Goal: Complete application form: Complete application form

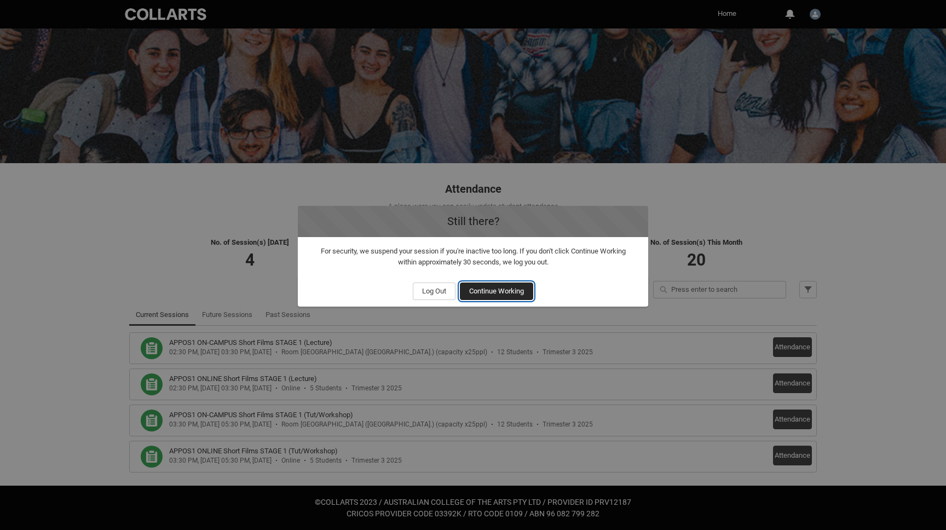
click at [516, 294] on span "Continue Working" at bounding box center [496, 291] width 55 height 16
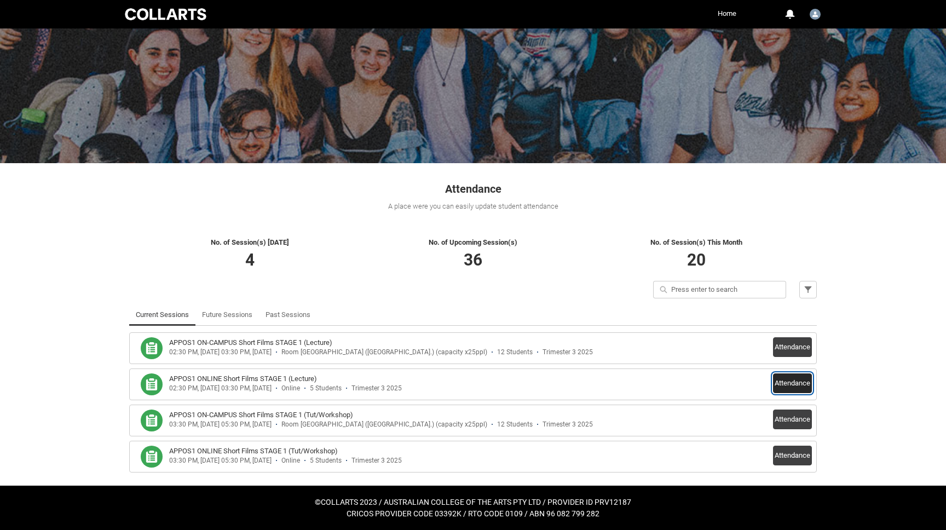
click at [792, 378] on button "Attendance" at bounding box center [792, 383] width 39 height 20
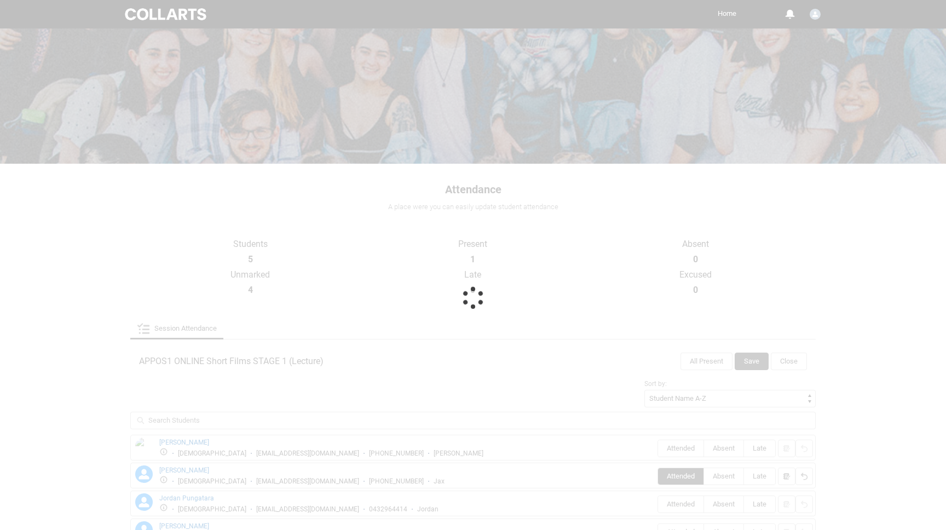
scroll to position [18, 0]
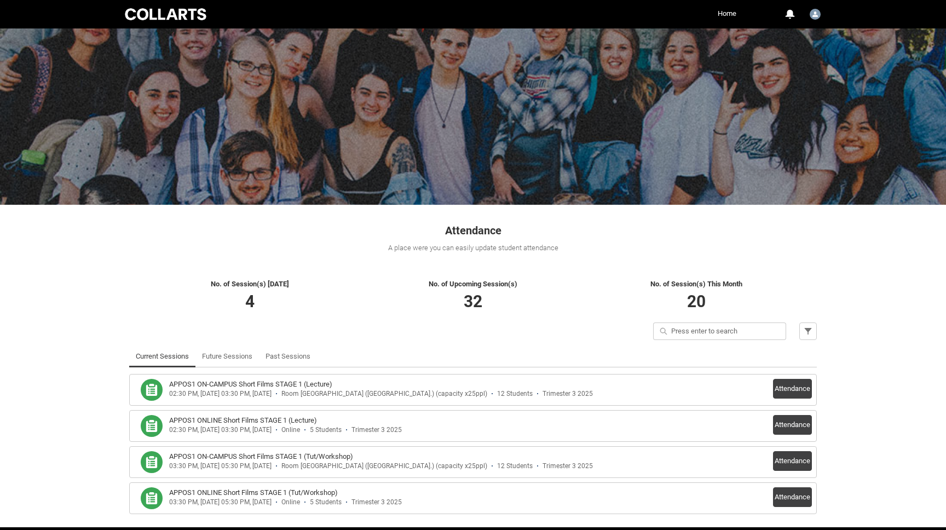
scroll to position [42, 0]
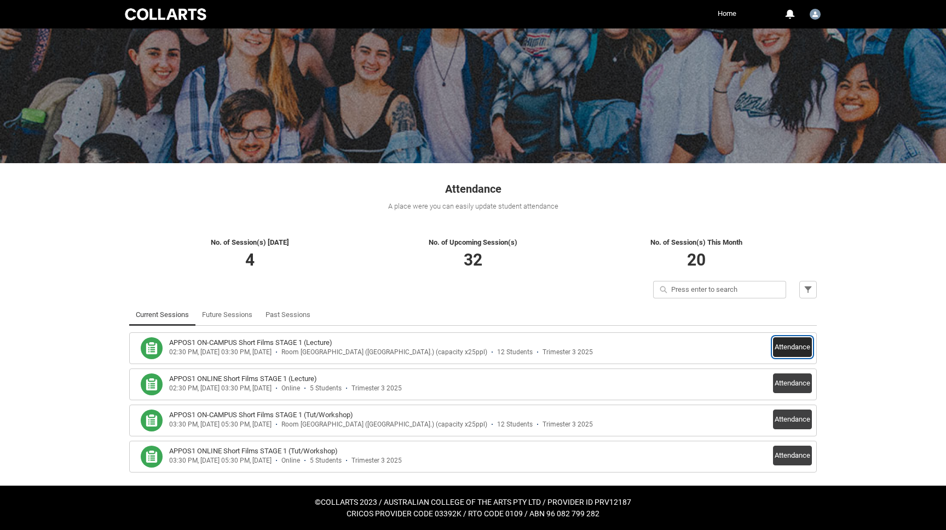
click at [780, 347] on button "Attendance" at bounding box center [792, 347] width 39 height 20
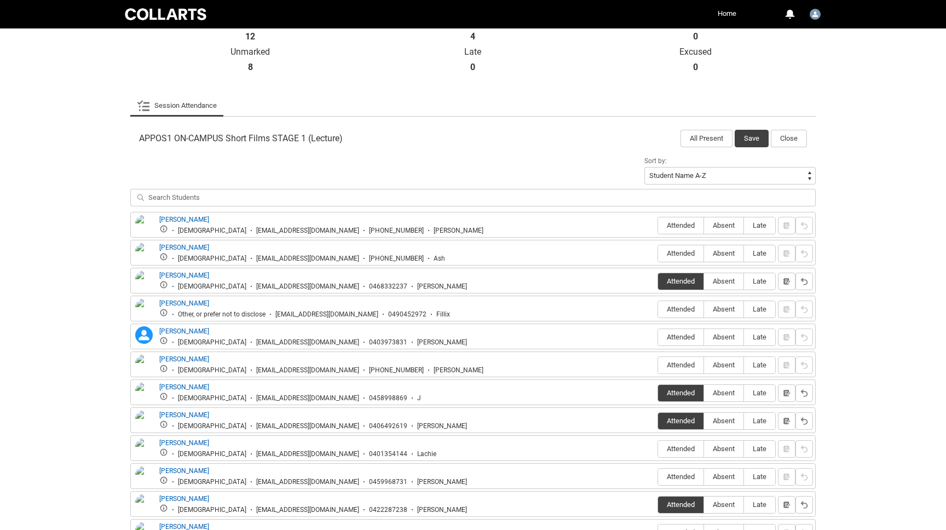
scroll to position [290, 0]
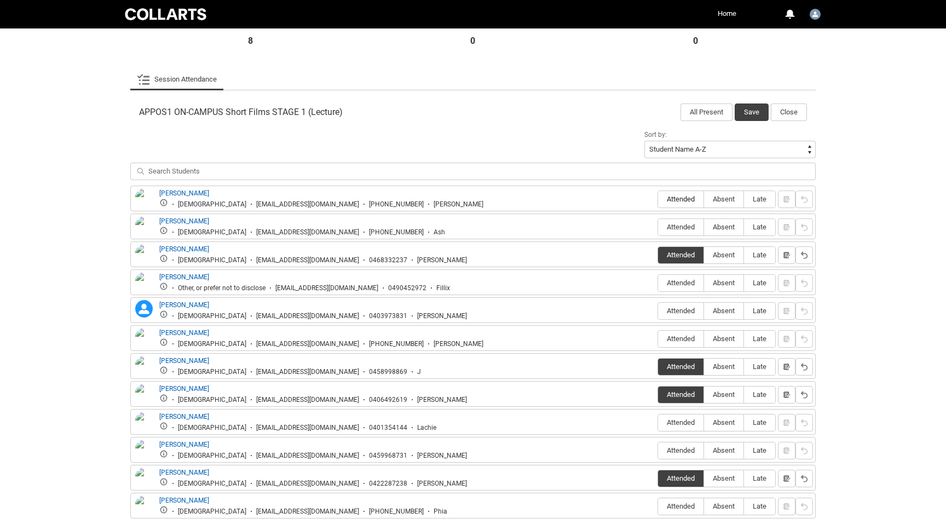
click at [669, 201] on span "Attended" at bounding box center [680, 199] width 45 height 8
click at [658, 199] on input "Attended" at bounding box center [658, 199] width 1 height 1
type lightning-radio-group "Attended"
radio input "true"
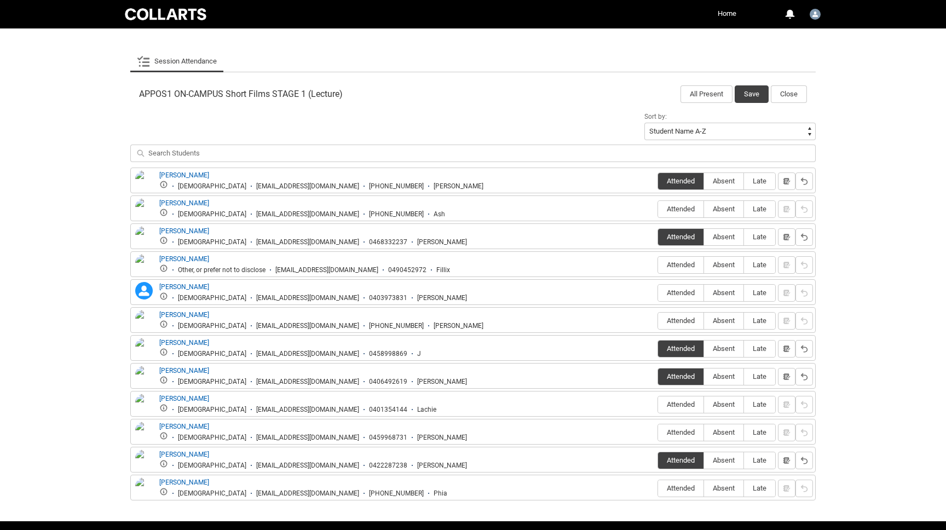
scroll to position [344, 0]
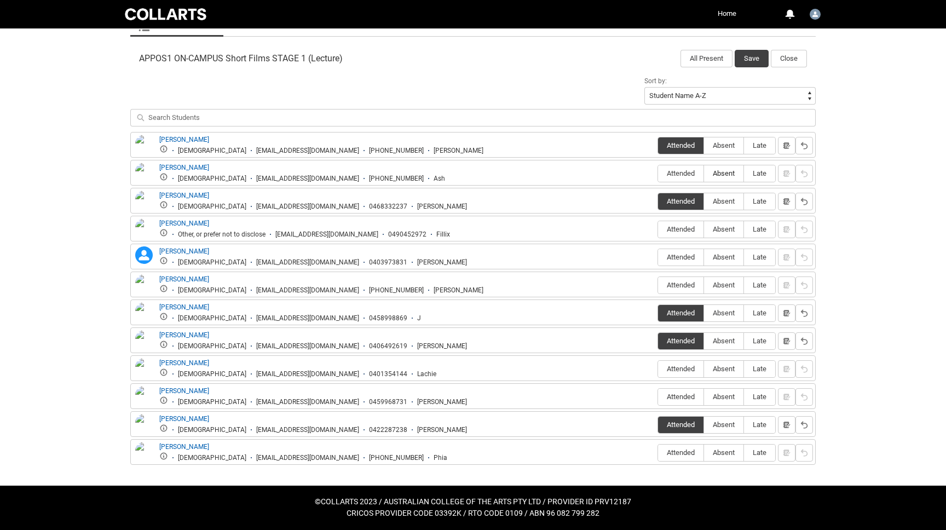
click at [723, 171] on span "Absent" at bounding box center [723, 173] width 39 height 8
click at [704, 173] on input "Absent" at bounding box center [704, 173] width 1 height 1
type lightning-radio-group "Absent"
radio input "true"
click at [727, 228] on span "Absent" at bounding box center [723, 229] width 39 height 8
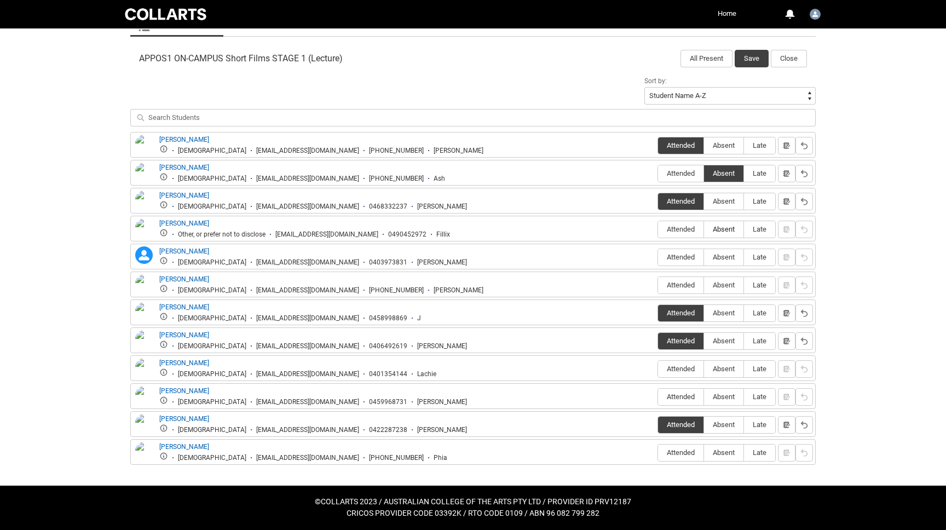
click at [704, 229] on input "Absent" at bounding box center [704, 229] width 1 height 1
type lightning-radio-group "Absent"
radio input "true"
click at [725, 253] on span "Absent" at bounding box center [723, 257] width 39 height 8
click at [704, 257] on input "Absent" at bounding box center [704, 257] width 1 height 1
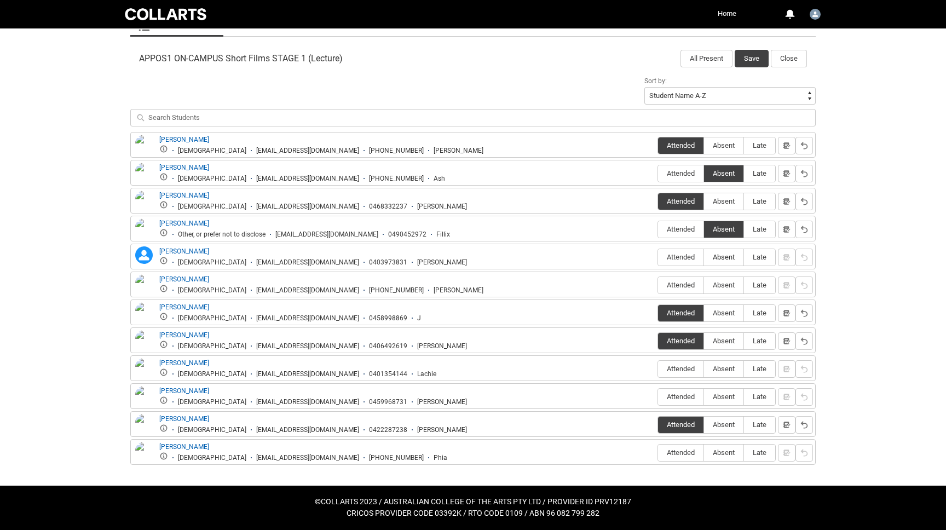
type lightning-radio-group "Absent"
radio input "true"
click at [725, 283] on span "Absent" at bounding box center [723, 285] width 39 height 8
click at [704, 285] on input "Absent" at bounding box center [704, 285] width 1 height 1
type lightning-radio-group "Absent"
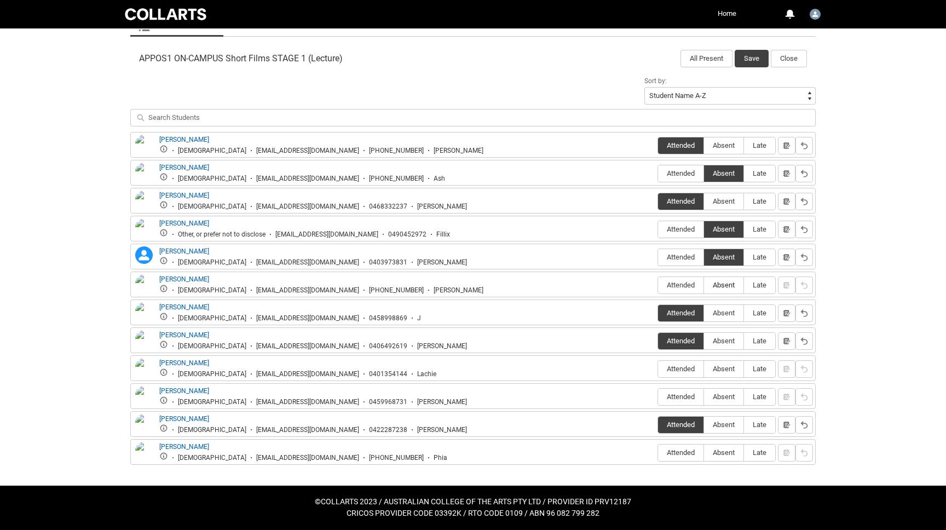
radio input "true"
click at [717, 366] on span "Absent" at bounding box center [723, 369] width 39 height 8
click at [704, 369] on input "Absent" at bounding box center [704, 369] width 1 height 1
type lightning-radio-group "Absent"
radio input "true"
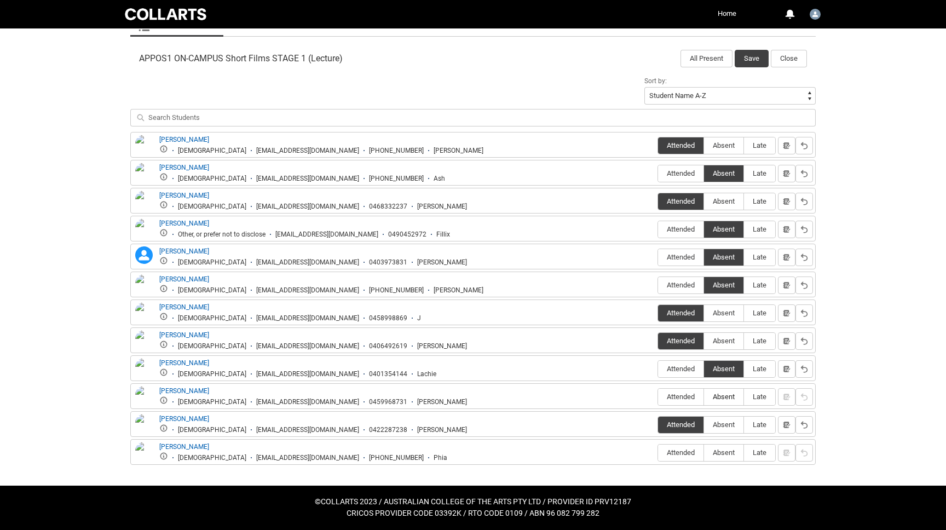
click at [719, 400] on span "Absent" at bounding box center [723, 397] width 39 height 8
click at [704, 397] on input "Absent" at bounding box center [704, 397] width 1 height 1
type lightning-radio-group "Absent"
radio input "true"
click at [720, 450] on span "Absent" at bounding box center [723, 453] width 39 height 8
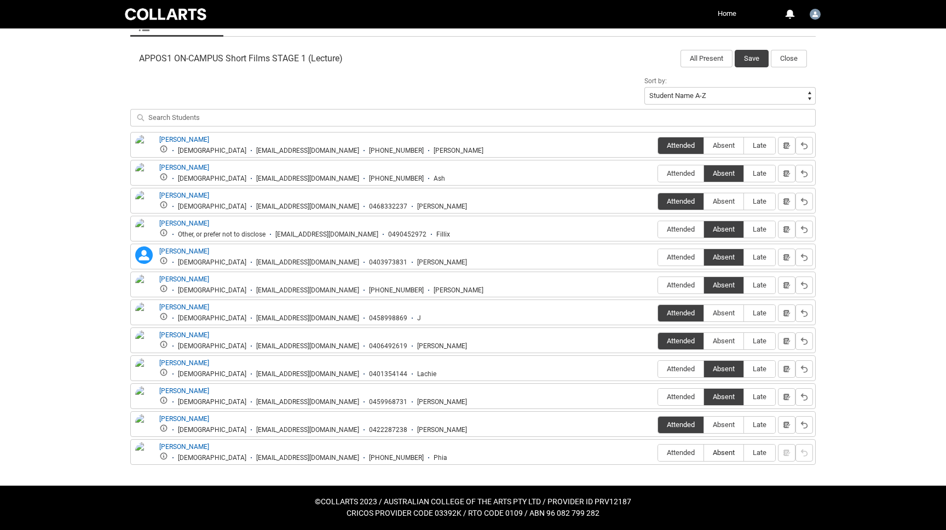
click at [704, 452] on input "Absent" at bounding box center [704, 452] width 1 height 1
type lightning-radio-group "Absent"
radio input "true"
click at [750, 55] on button "Save" at bounding box center [752, 59] width 34 height 18
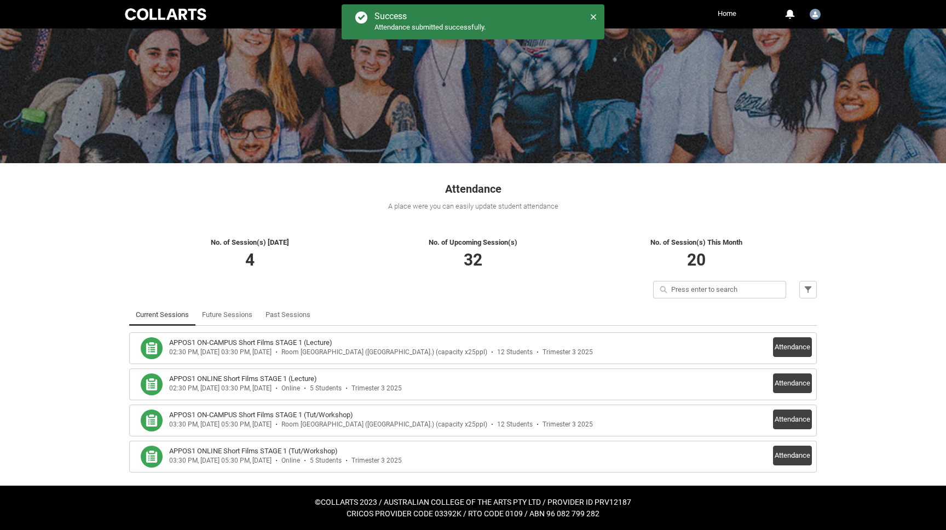
scroll to position [42, 0]
click at [791, 391] on button "Attendance" at bounding box center [792, 383] width 39 height 20
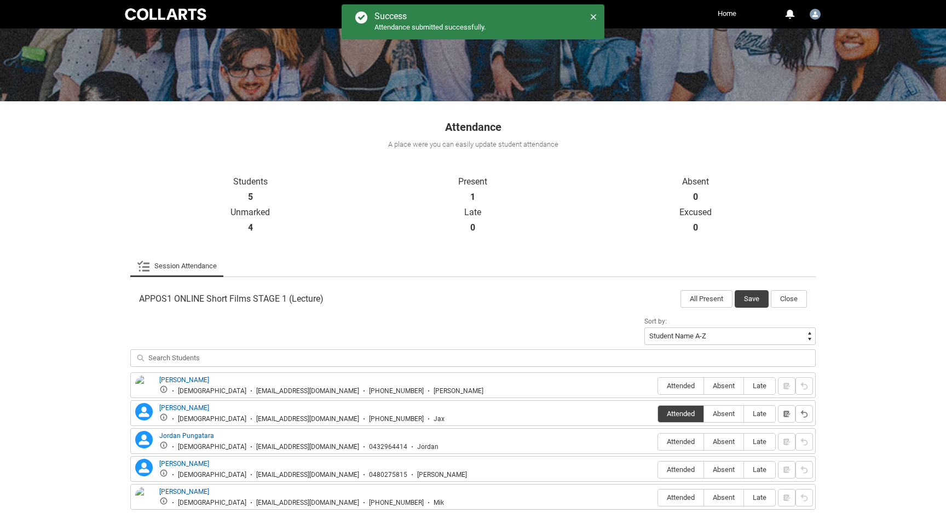
scroll to position [148, 0]
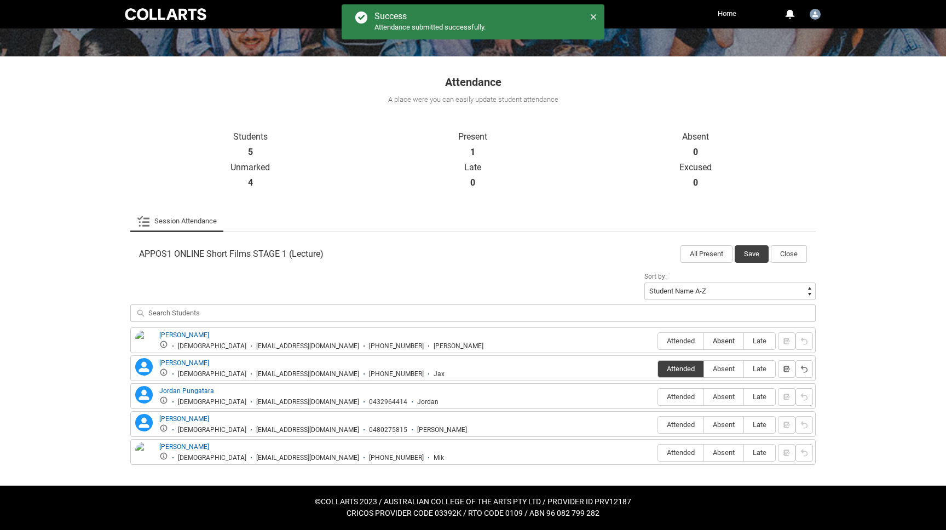
click at [725, 344] on span "Absent" at bounding box center [723, 341] width 39 height 8
click at [704, 341] on input "Absent" at bounding box center [704, 341] width 1 height 1
type lightning-radio-group "Absent"
radio input "true"
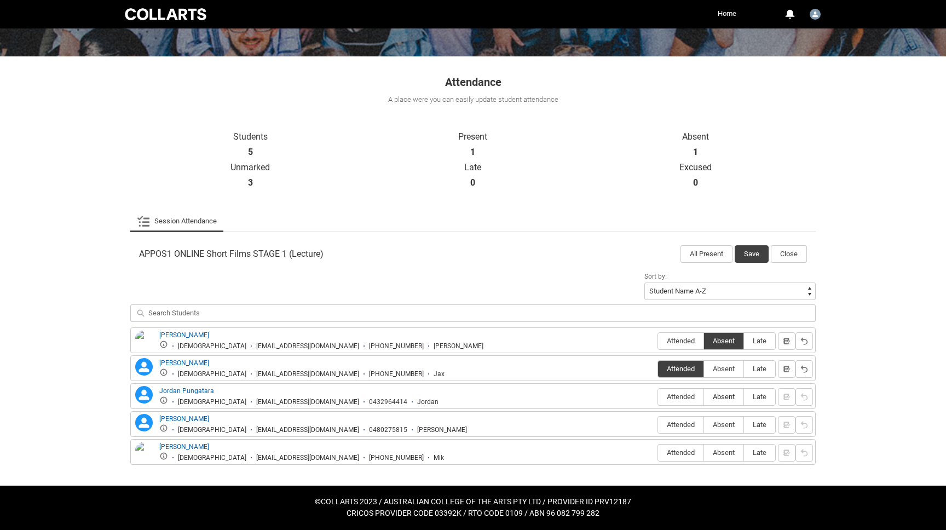
click at [718, 395] on span "Absent" at bounding box center [723, 397] width 39 height 8
click at [704, 397] on input "Absent" at bounding box center [704, 397] width 1 height 1
type lightning-radio-group "Absent"
radio input "true"
click at [715, 420] on label "Absent" at bounding box center [723, 425] width 39 height 17
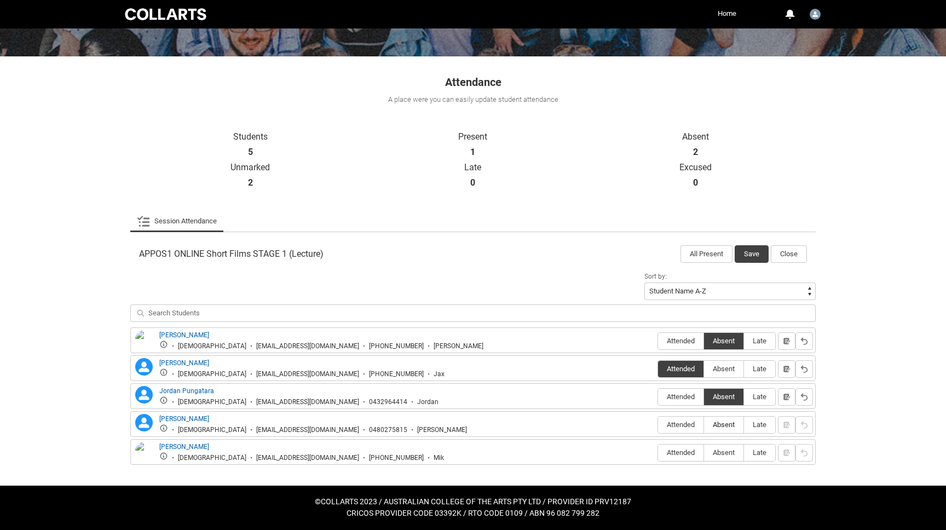
click at [704, 424] on input "Absent" at bounding box center [704, 424] width 1 height 1
type lightning-radio-group "Absent"
radio input "true"
click at [717, 449] on label "Absent" at bounding box center [723, 453] width 39 height 17
click at [704, 452] on input "Absent" at bounding box center [704, 452] width 1 height 1
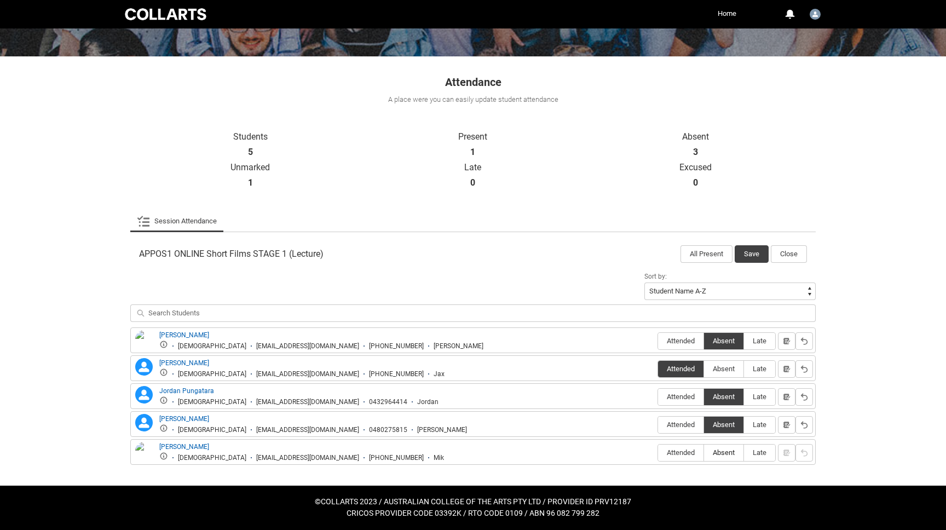
type lightning-radio-group "Absent"
radio input "true"
click at [747, 252] on button "Save" at bounding box center [752, 254] width 34 height 18
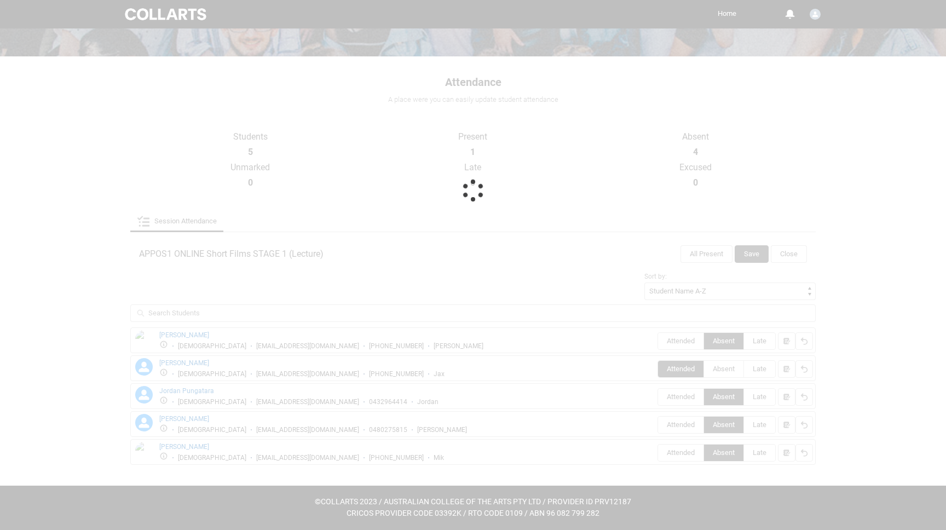
scroll to position [42, 0]
